Goal: Task Accomplishment & Management: Complete application form

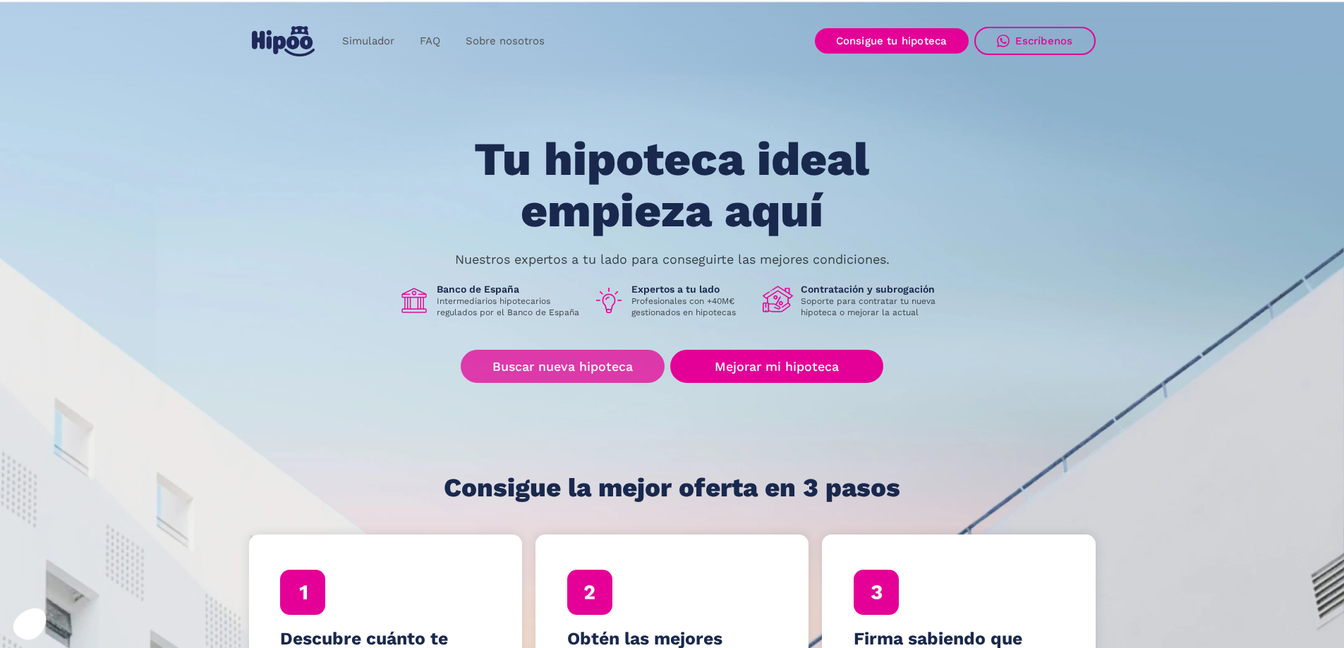
click at [592, 377] on link "Buscar nueva hipoteca" at bounding box center [563, 366] width 204 height 33
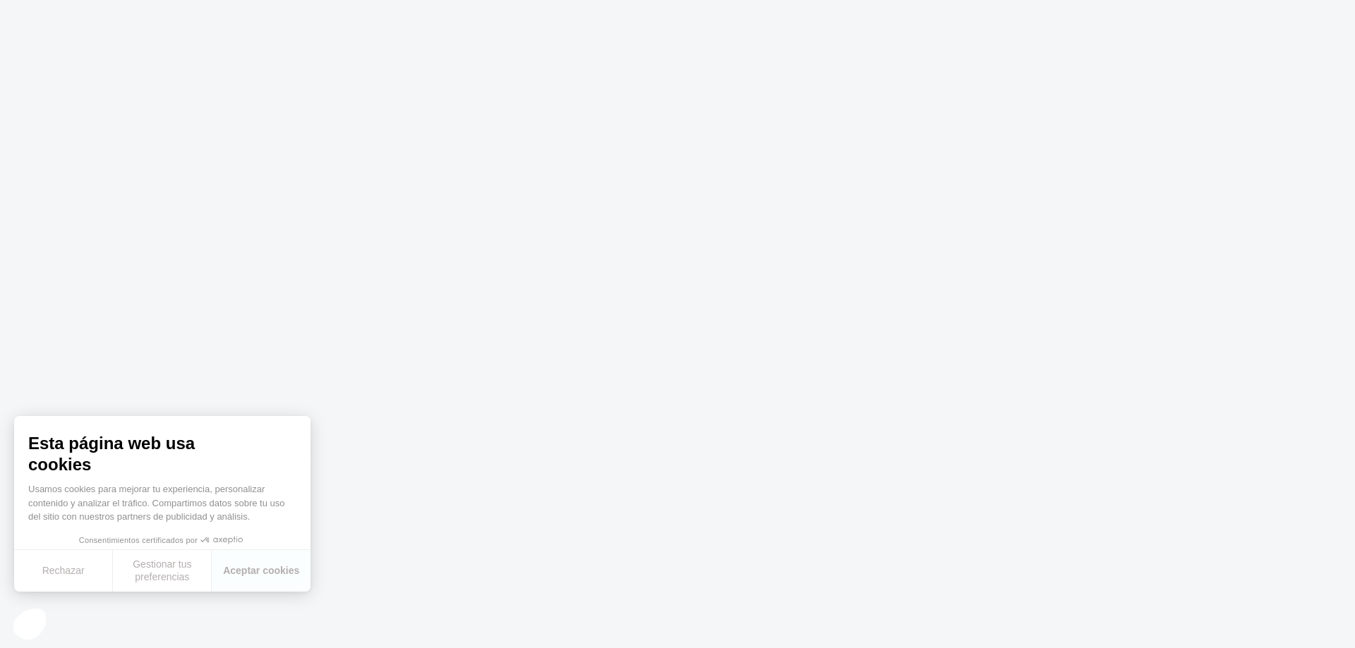
click at [66, 576] on button "Rechazar" at bounding box center [63, 571] width 99 height 42
